Goal: Task Accomplishment & Management: Manage account settings

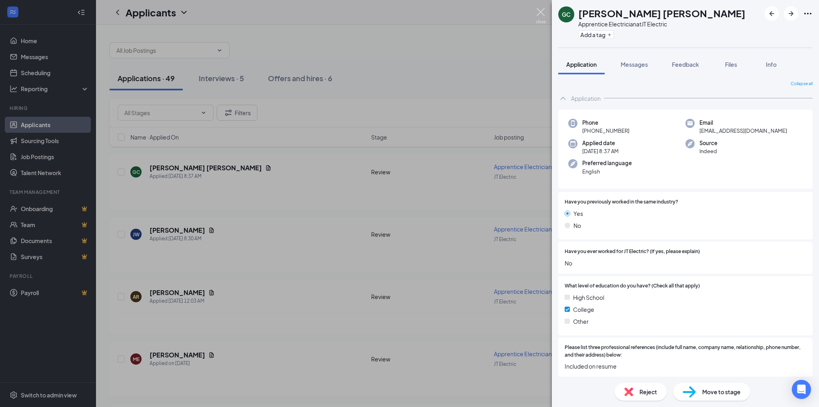
click at [541, 10] on img at bounding box center [541, 16] width 10 height 16
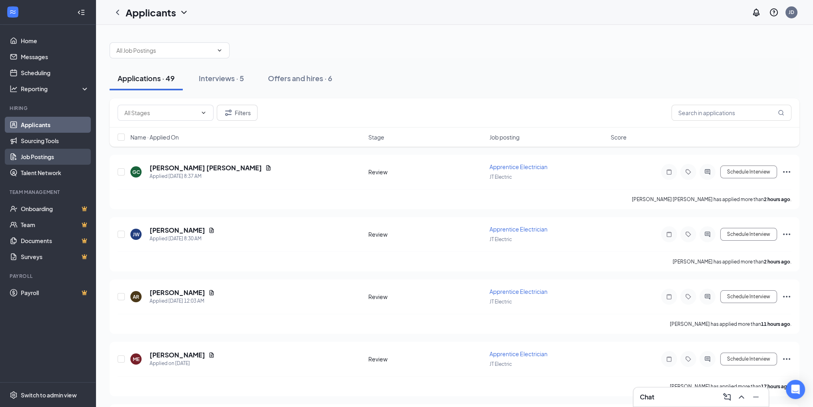
click at [39, 156] on link "Job Postings" at bounding box center [55, 157] width 68 height 16
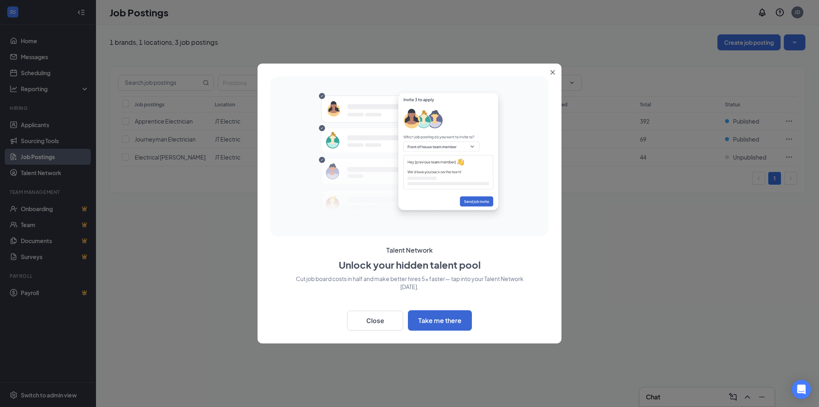
click at [554, 70] on icon "Close" at bounding box center [552, 72] width 4 height 4
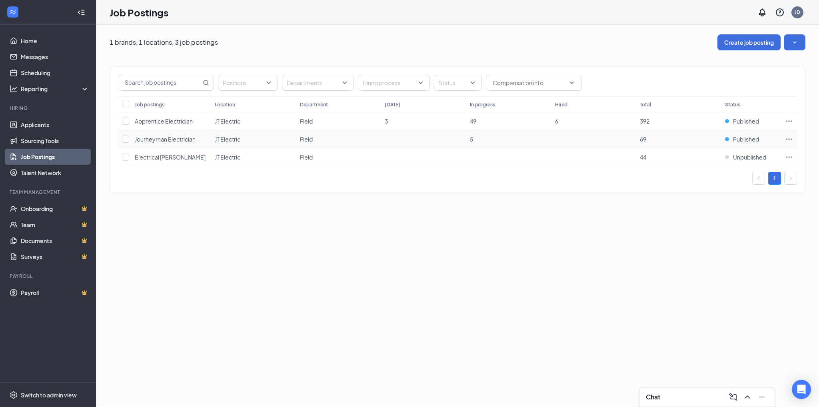
click at [788, 137] on icon "Ellipses" at bounding box center [789, 139] width 8 height 8
click at [585, 249] on div "1 brands, 1 locations, 3 job postings Create job posting Positions Departments …" at bounding box center [457, 216] width 723 height 382
drag, startPoint x: 730, startPoint y: 119, endPoint x: 548, endPoint y: 234, distance: 216.1
click at [548, 234] on div "1 brands, 1 locations, 3 job postings Create job posting Positions Departments …" at bounding box center [457, 216] width 723 height 382
click at [727, 118] on div "Published" at bounding box center [742, 121] width 34 height 8
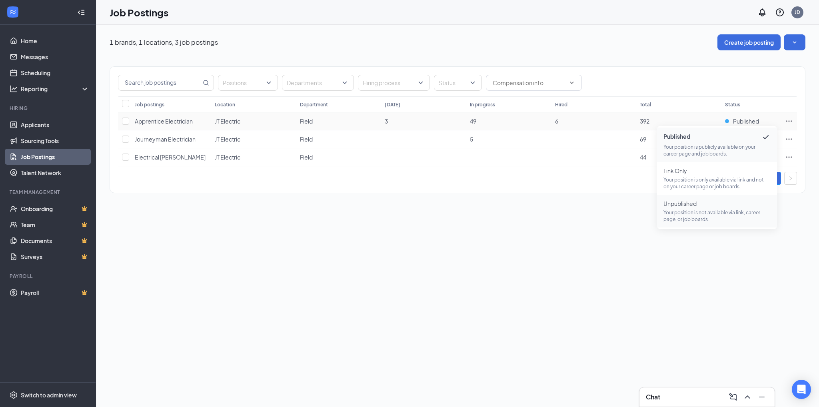
click at [687, 212] on p "Your position is not available via link, career page, or job boards." at bounding box center [716, 216] width 107 height 14
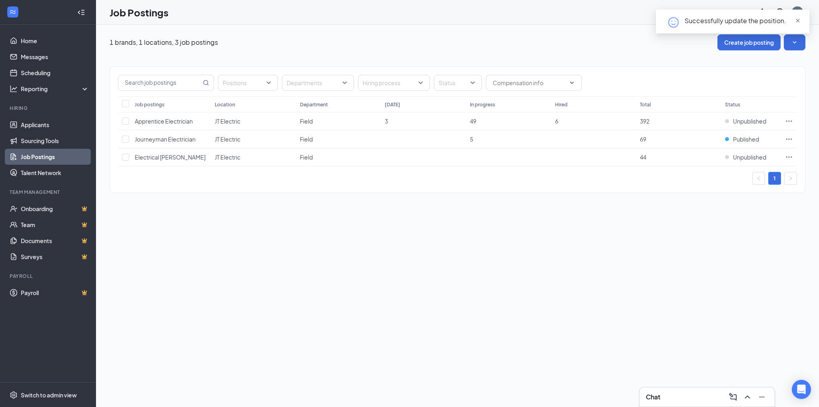
click at [799, 20] on span "close" at bounding box center [798, 21] width 6 height 6
